Goal: Transaction & Acquisition: Purchase product/service

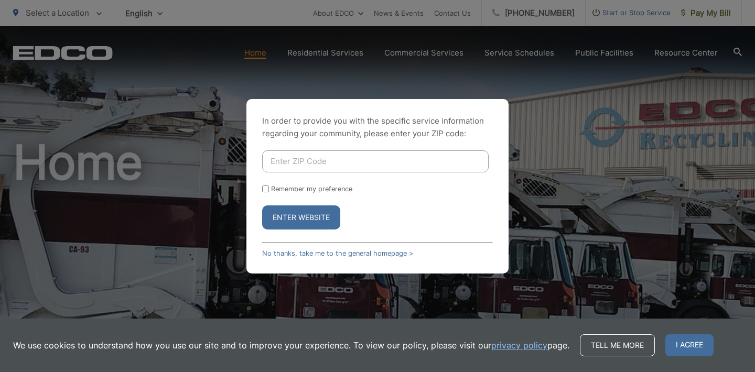
click at [474, 160] on input "Enter ZIP Code" at bounding box center [375, 161] width 226 height 22
type input "92028"
click at [314, 215] on button "Enter Website" at bounding box center [301, 217] width 78 height 24
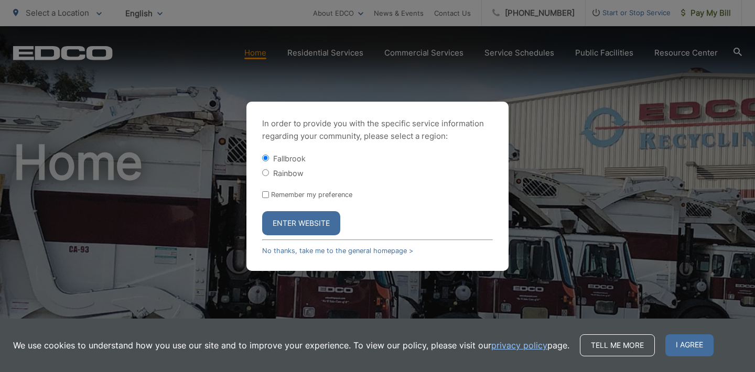
click at [298, 222] on button "Enter Website" at bounding box center [301, 223] width 78 height 24
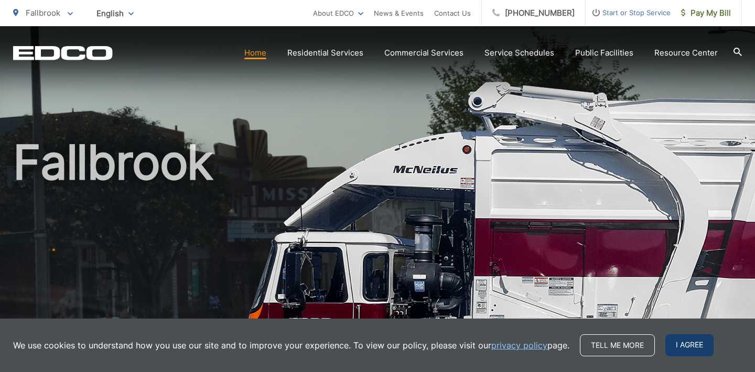
click at [679, 349] on span "I agree" at bounding box center [689, 345] width 48 height 22
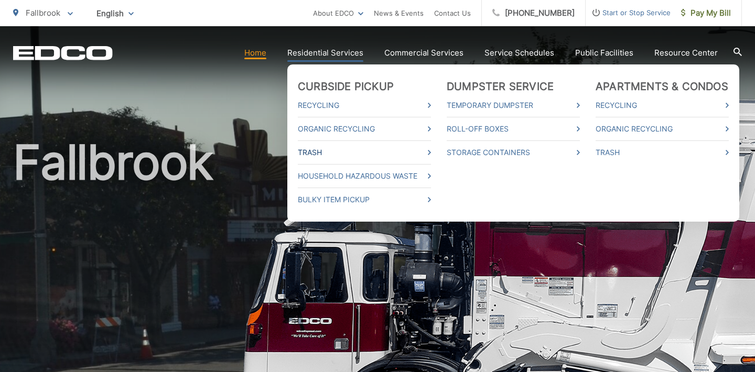
click at [326, 151] on link "Trash" at bounding box center [364, 152] width 133 height 13
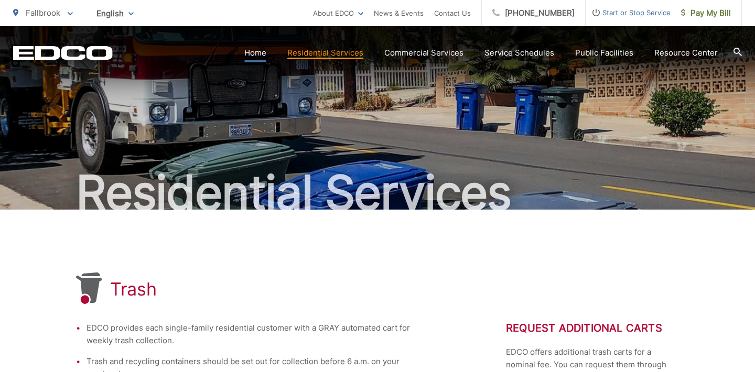
click at [259, 53] on link "Home" at bounding box center [255, 53] width 22 height 13
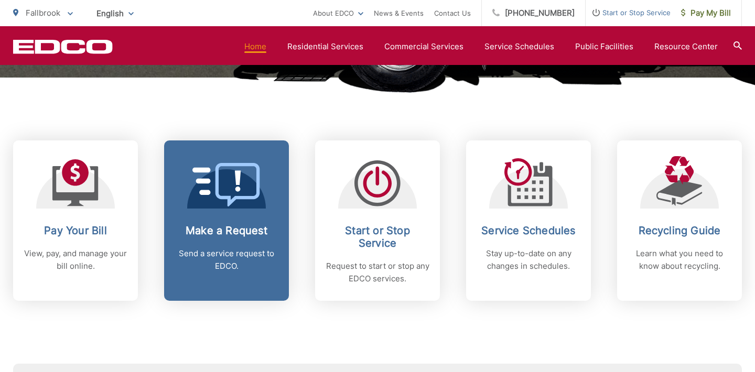
scroll to position [390, 0]
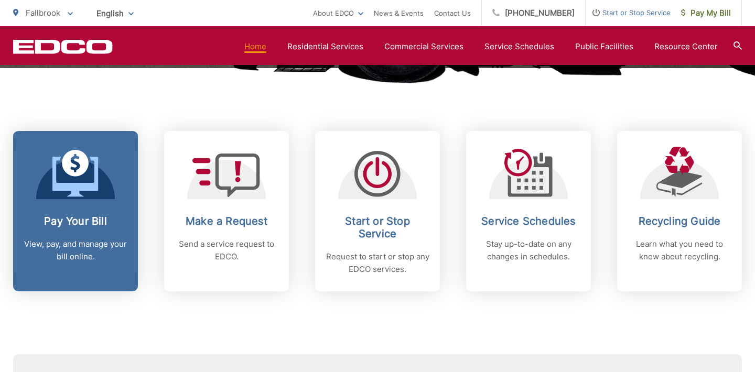
click at [84, 222] on h2 "Pay Your Bill" at bounding box center [76, 221] width 104 height 13
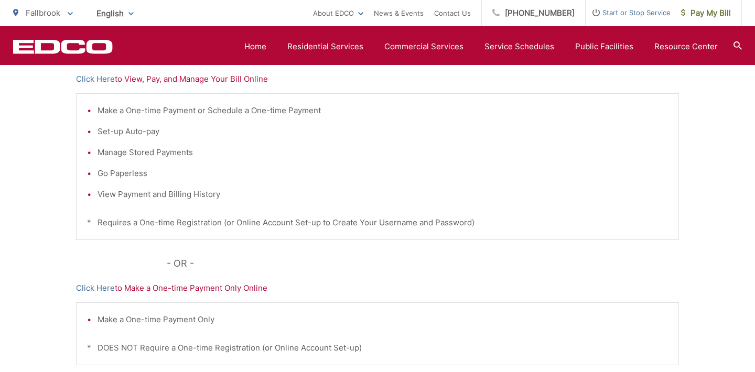
scroll to position [237, 0]
click at [89, 286] on link "Click Here" at bounding box center [95, 287] width 39 height 13
